Goal: Transaction & Acquisition: Purchase product/service

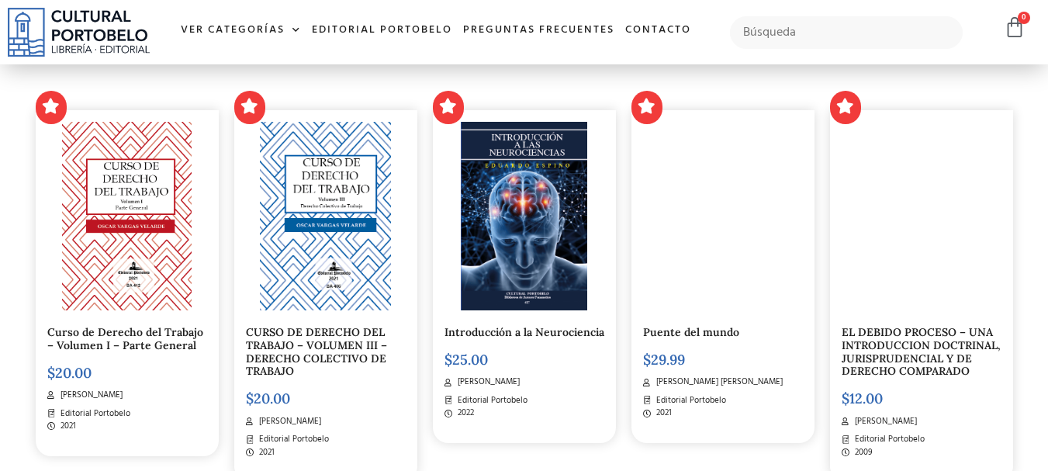
scroll to position [930, 0]
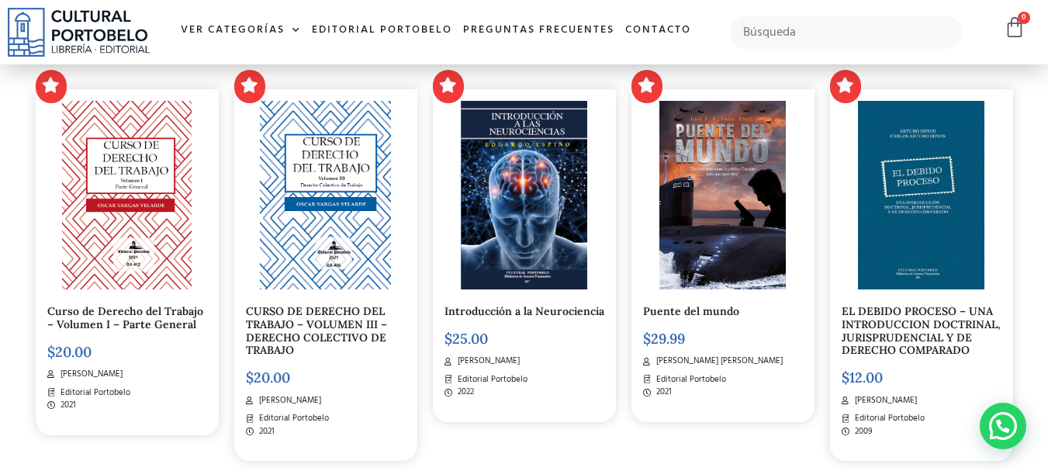
click at [506, 319] on div "Introducción a la Neurociencia $ 25.00 Eduardo Espino Editorial Portobelo 2022" at bounding box center [524, 255] width 183 height 333
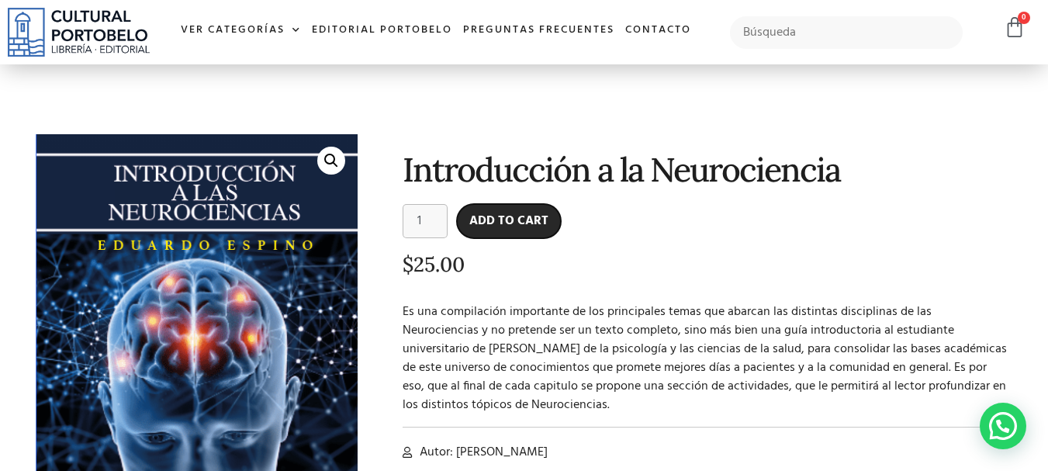
click at [550, 217] on button "Add to cart" at bounding box center [509, 221] width 104 height 34
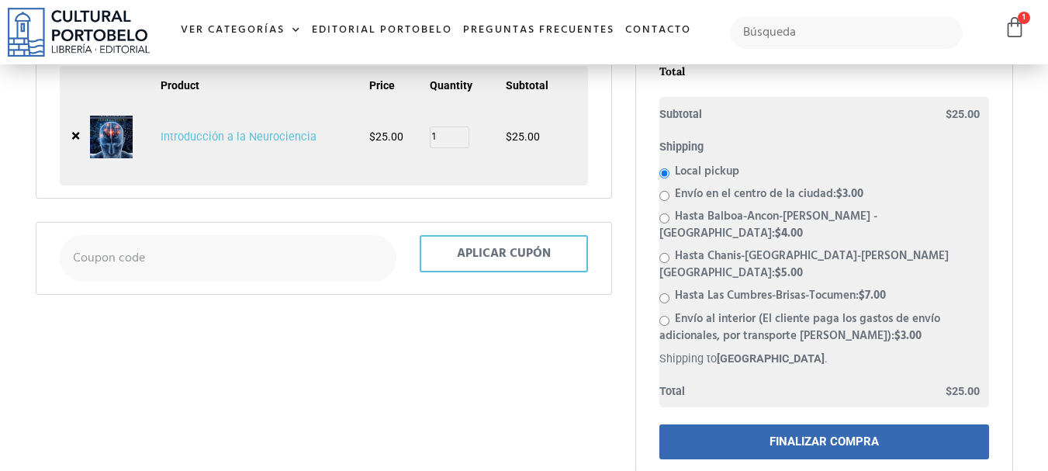
scroll to position [292, 0]
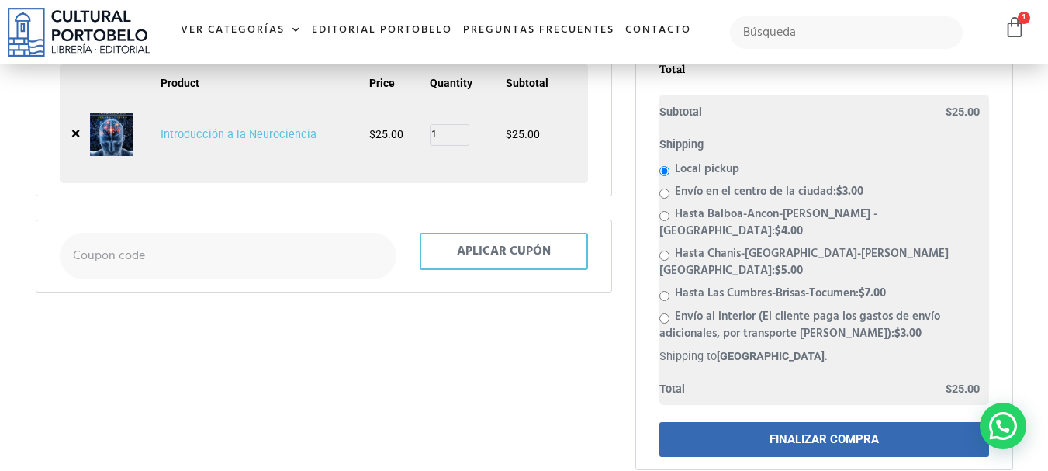
click at [663, 195] on input "Envío en el centro de la ciudad: $ 3.00" at bounding box center [664, 193] width 10 height 10
radio input "true"
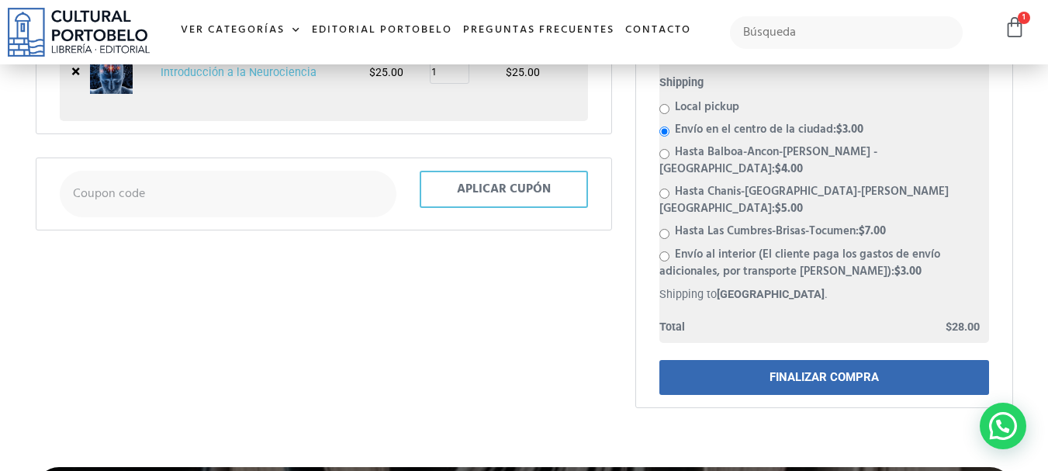
scroll to position [356, 0]
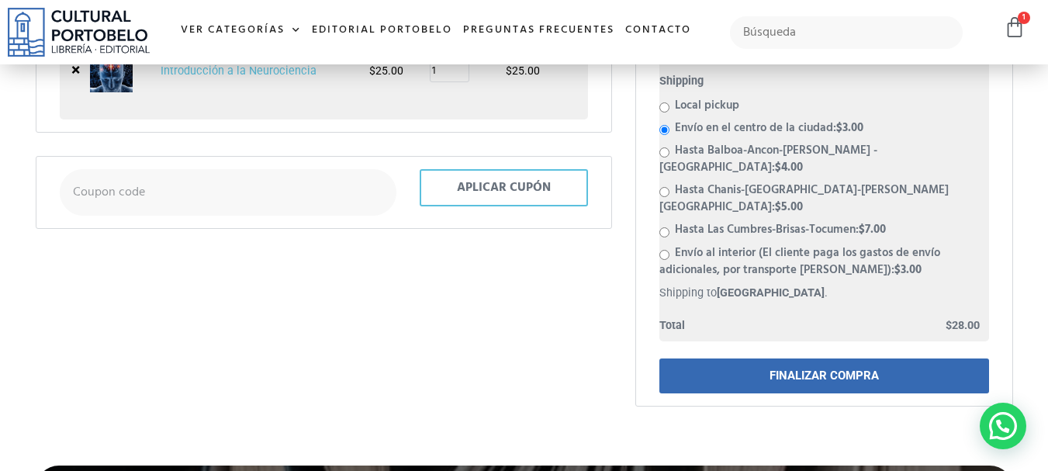
click at [879, 358] on link "FINALIZAR COMPRA" at bounding box center [824, 375] width 330 height 35
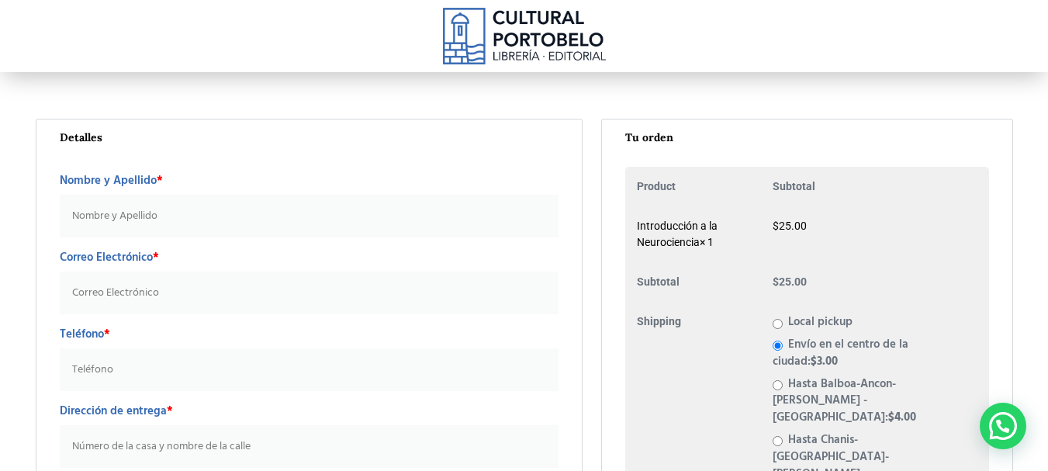
drag, startPoint x: 1041, startPoint y: 171, endPoint x: 1058, endPoint y: 120, distance: 53.9
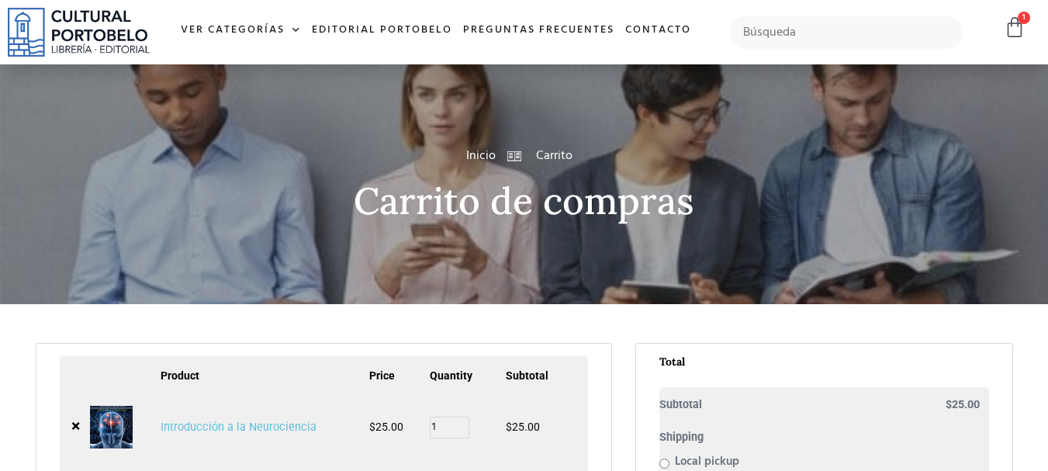
scroll to position [356, 0]
